Goal: Task Accomplishment & Management: Use online tool/utility

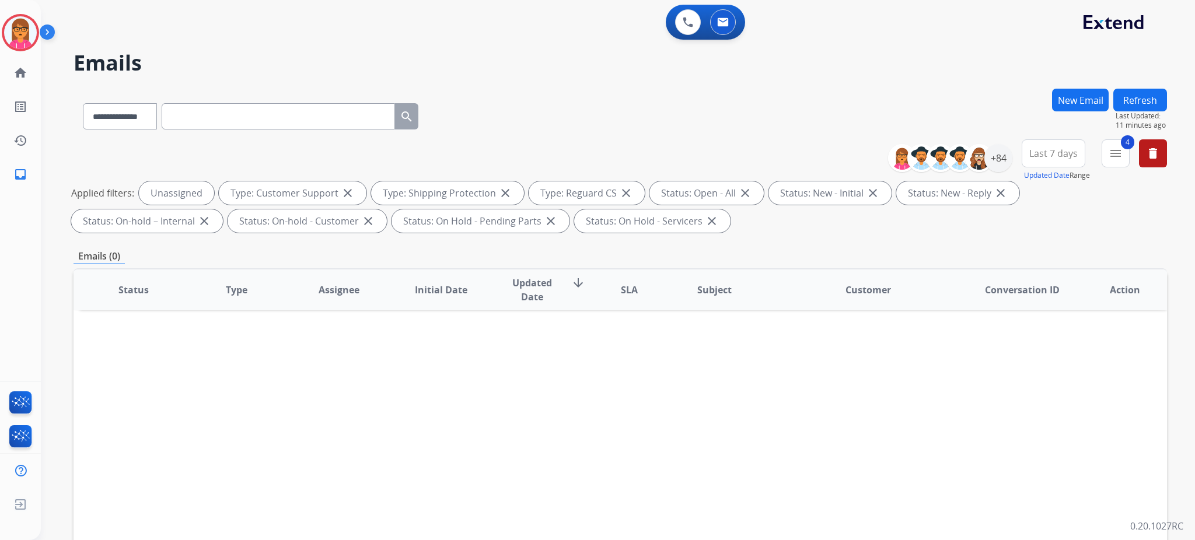
select select "**********"
click at [1146, 105] on button "Refresh" at bounding box center [1141, 100] width 54 height 23
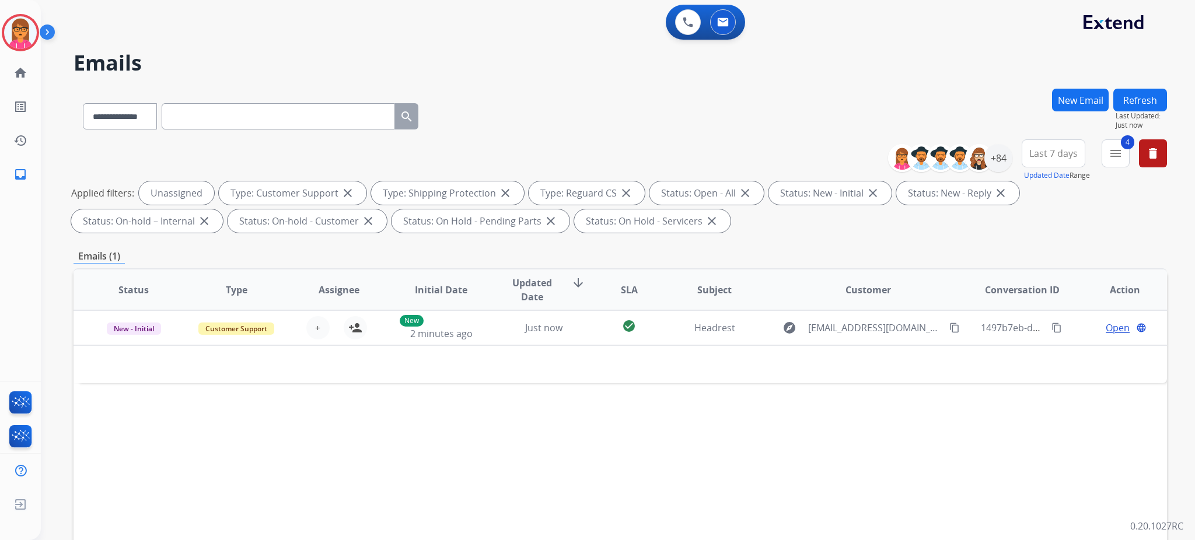
click at [1118, 92] on button "Refresh" at bounding box center [1141, 100] width 54 height 23
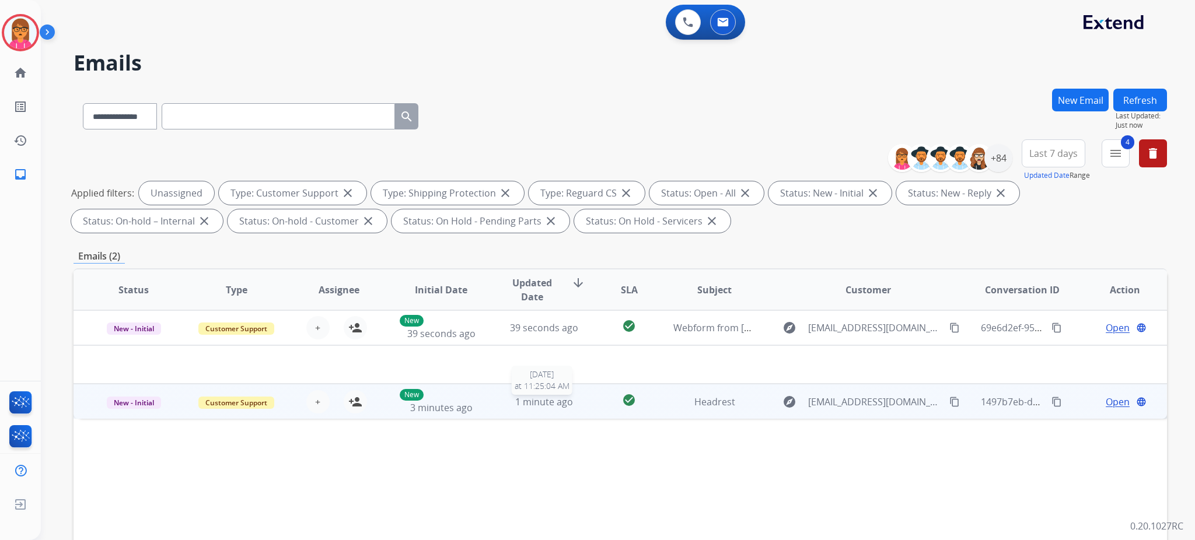
click at [553, 396] on span "1 minute ago" at bounding box center [544, 402] width 58 height 13
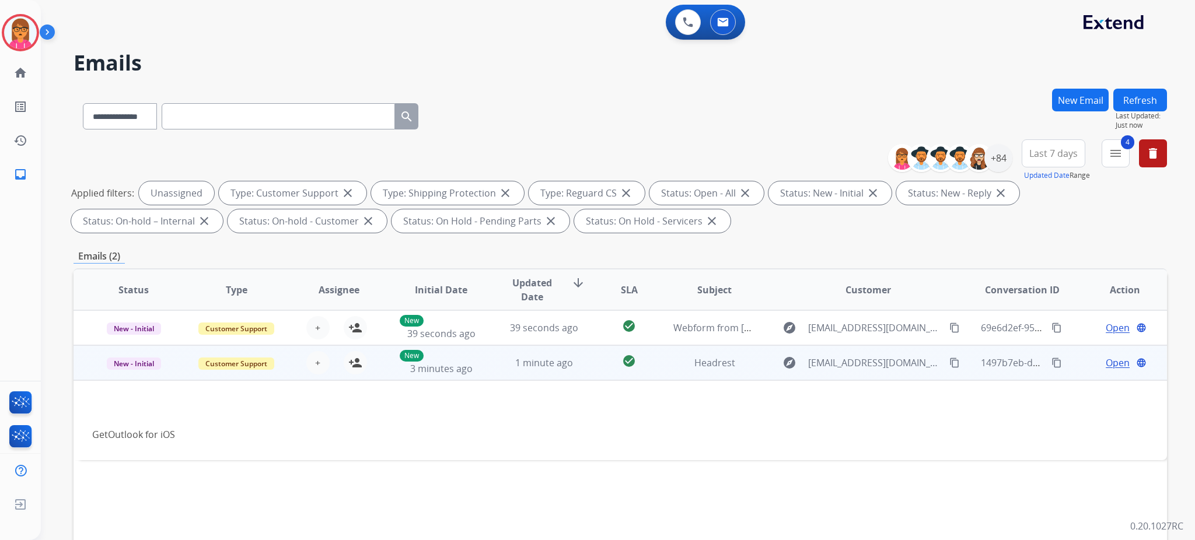
click at [538, 364] on span "1 minute ago" at bounding box center [544, 363] width 58 height 13
click at [315, 362] on span "+" at bounding box center [317, 364] width 5 height 14
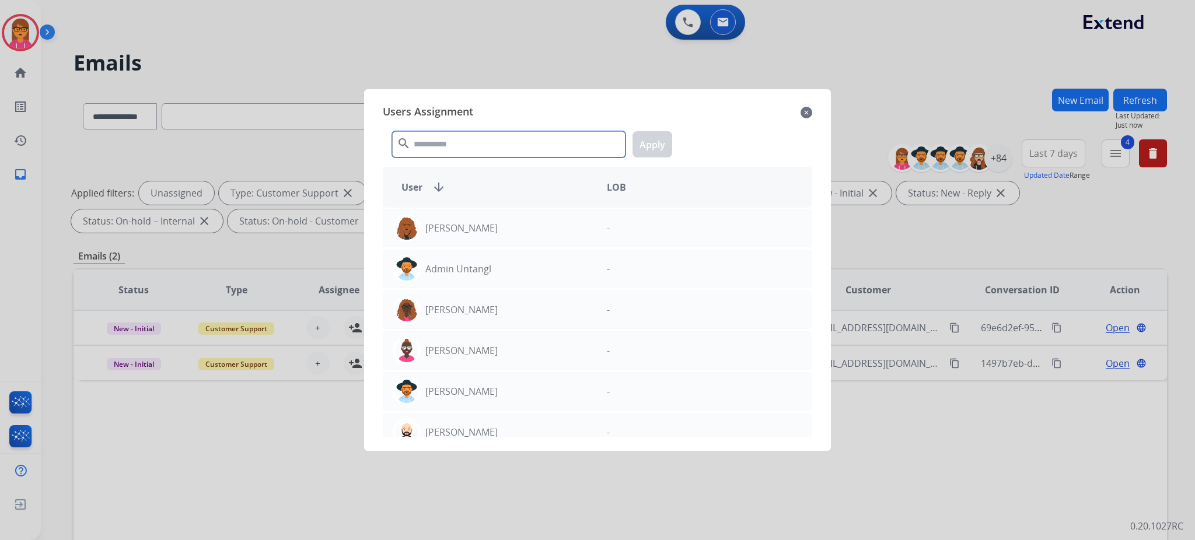
click at [450, 141] on input "text" at bounding box center [508, 144] width 233 height 26
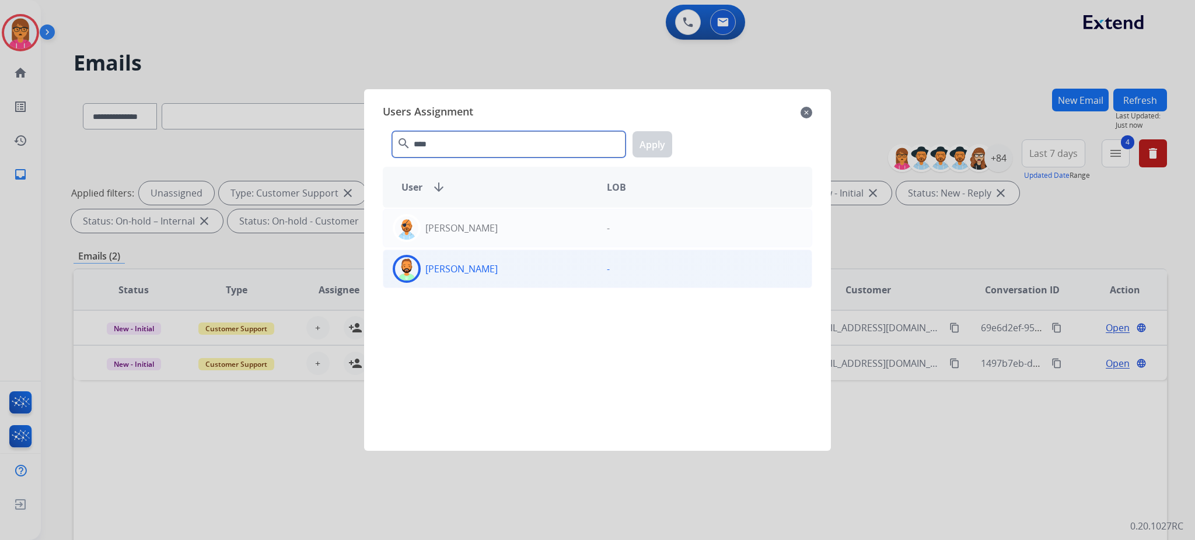
type input "****"
drag, startPoint x: 489, startPoint y: 271, endPoint x: 500, endPoint y: 266, distance: 11.7
click at [490, 271] on div "[PERSON_NAME]" at bounding box center [490, 269] width 214 height 28
click at [641, 141] on button "Apply" at bounding box center [653, 144] width 40 height 26
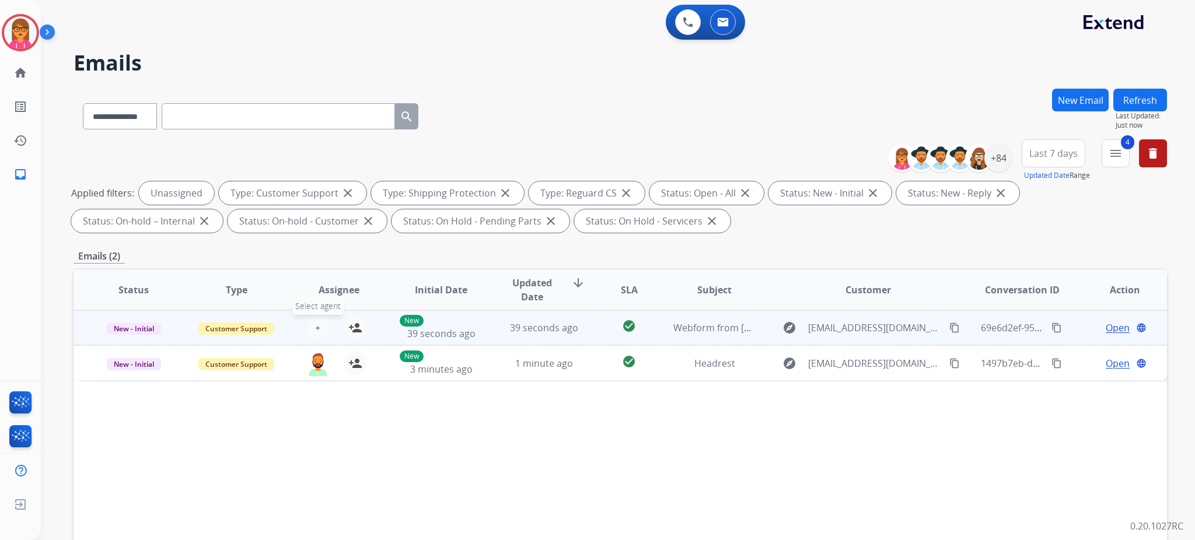
click at [310, 327] on button "+ Select agent" at bounding box center [317, 327] width 23 height 23
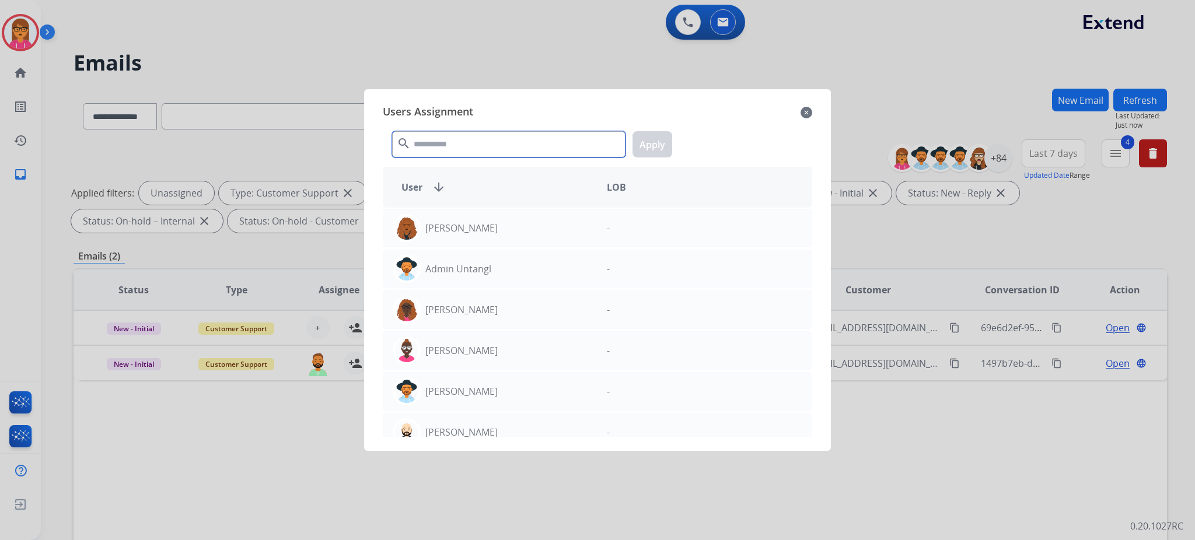
click at [518, 152] on input "text" at bounding box center [508, 144] width 233 height 26
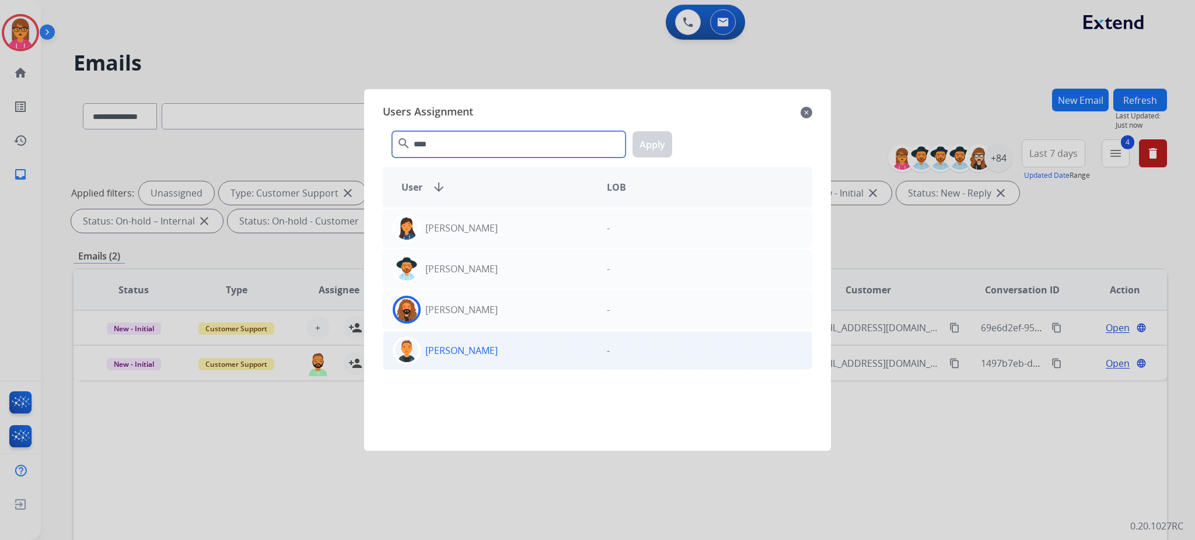
type input "****"
click at [470, 358] on p "[PERSON_NAME]" at bounding box center [461, 351] width 72 height 14
click at [640, 141] on button "Apply" at bounding box center [653, 144] width 40 height 26
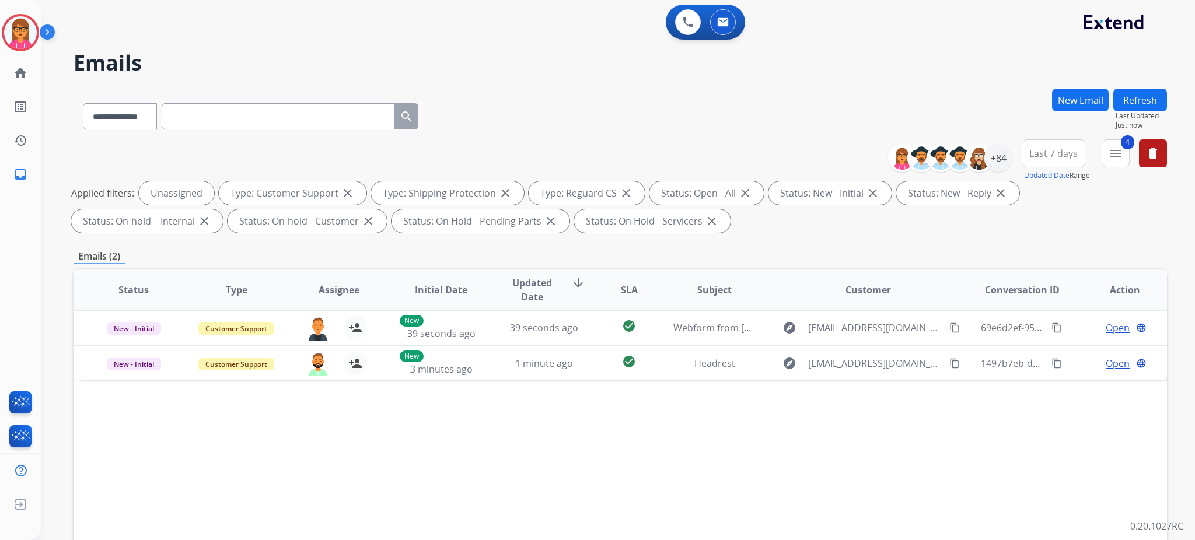
click at [1127, 97] on button "Refresh" at bounding box center [1141, 100] width 54 height 23
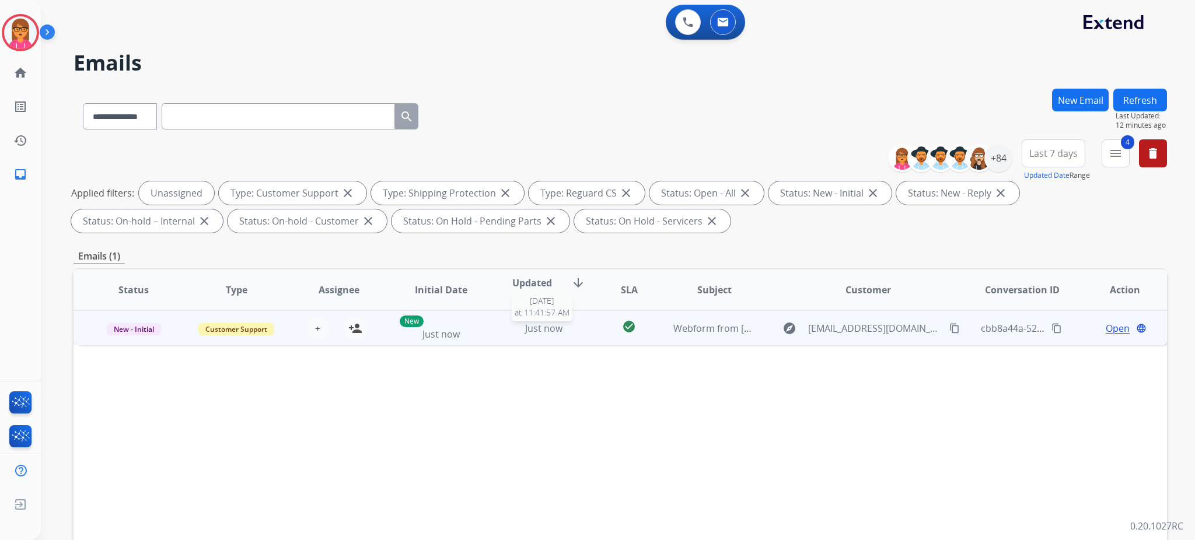
click at [508, 327] on div "Just now" at bounding box center [544, 329] width 83 height 14
